Goal: Task Accomplishment & Management: Manage account settings

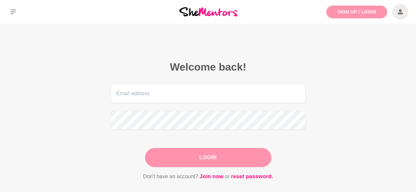
click at [339, 9] on link "Sign Up / Login" at bounding box center [356, 12] width 61 height 13
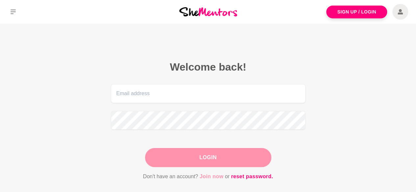
click at [207, 177] on link "Join now" at bounding box center [212, 177] width 24 height 9
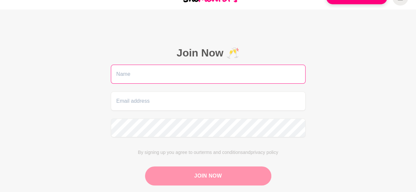
scroll to position [22, 0]
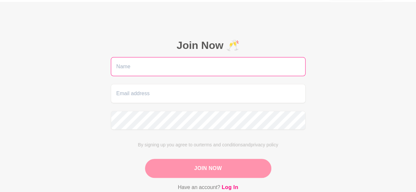
click at [173, 69] on input "text" at bounding box center [208, 66] width 195 height 19
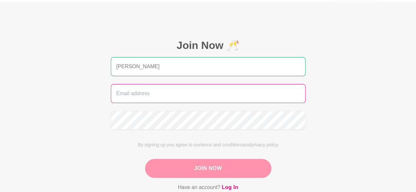
type input "[PERSON_NAME]"
click at [170, 90] on input "email" at bounding box center [208, 93] width 195 height 19
paste input "hello@sarinalowe.com"
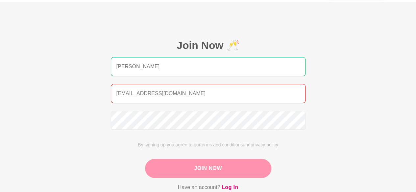
type input "hello@sarinalowe.com"
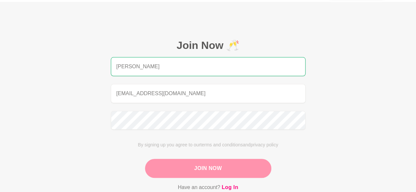
click at [217, 171] on button "Join Now" at bounding box center [208, 168] width 126 height 19
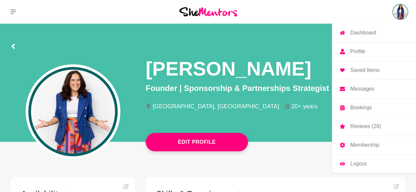
click at [357, 164] on p "Logout" at bounding box center [358, 164] width 16 height 5
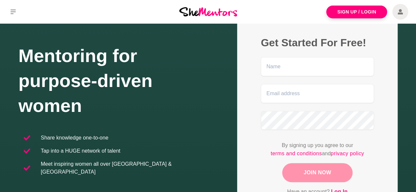
scroll to position [88, 0]
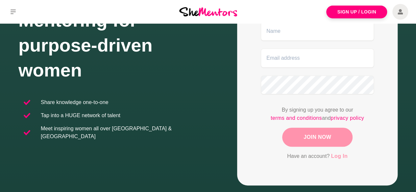
click at [337, 157] on link "Log In" at bounding box center [339, 156] width 16 height 9
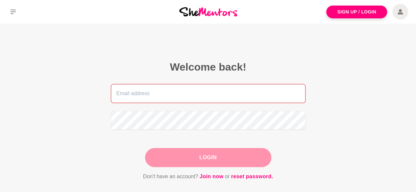
click at [182, 93] on input "email" at bounding box center [208, 93] width 195 height 19
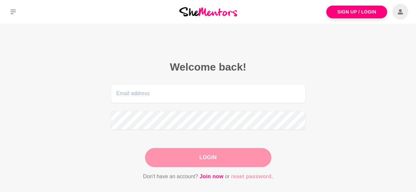
click at [248, 174] on link "reset password." at bounding box center [252, 177] width 42 height 9
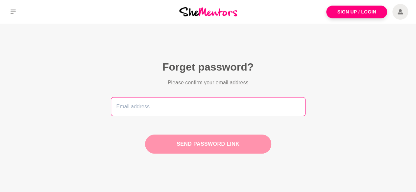
click at [182, 106] on input "email" at bounding box center [208, 106] width 195 height 19
paste input "hello@sarinalowe.com"
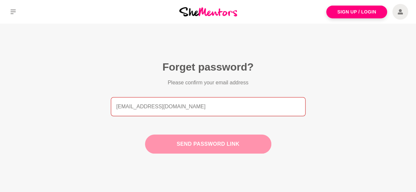
type input "hello@sarinalowe.com"
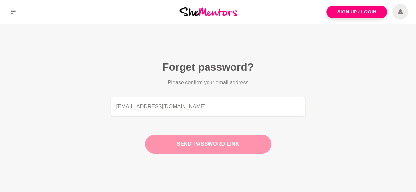
click at [206, 143] on button "Send password link" at bounding box center [208, 144] width 126 height 19
